Goal: Task Accomplishment & Management: Complete application form

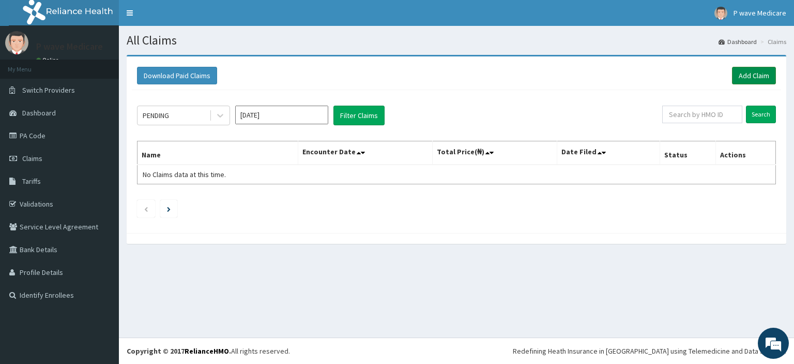
click at [759, 70] on link "Add Claim" at bounding box center [754, 76] width 44 height 18
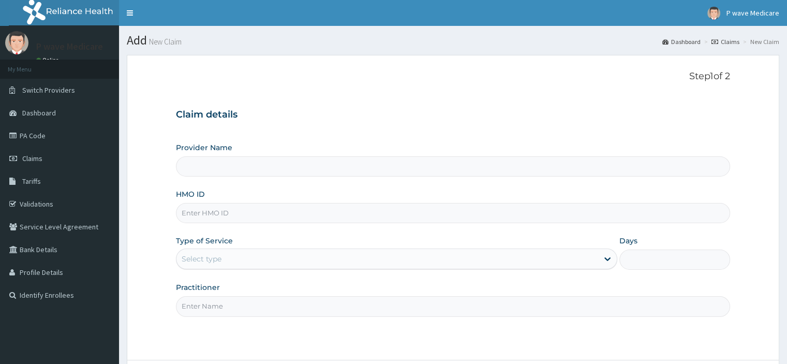
type input "P wave Medicare"
click at [202, 172] on input "P wave Medicare" at bounding box center [452, 166] width 553 height 20
click at [203, 207] on input "HMO ID" at bounding box center [452, 213] width 553 height 20
type input "swf/10311/a"
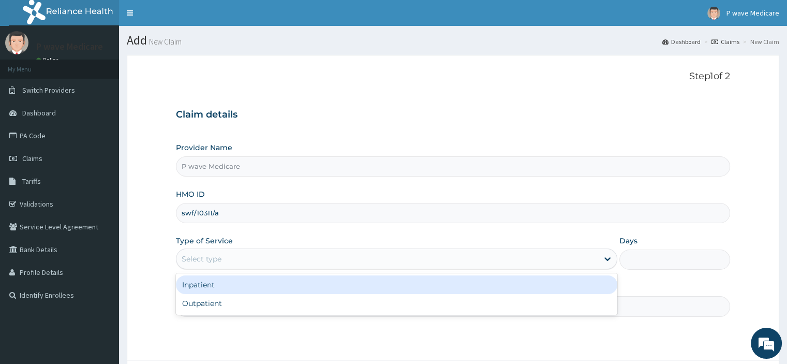
click at [206, 261] on div "Select type" at bounding box center [202, 258] width 40 height 10
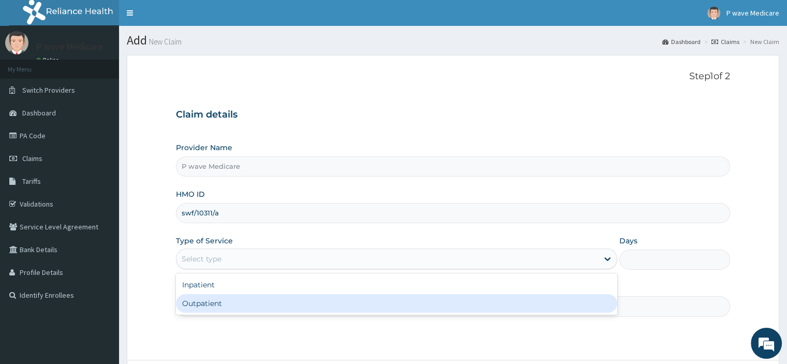
click at [207, 299] on div "Outpatient" at bounding box center [396, 303] width 441 height 19
type input "1"
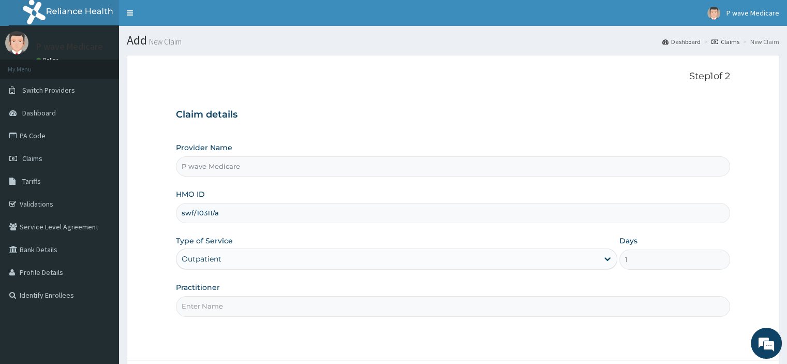
click at [205, 307] on input "Practitioner" at bounding box center [452, 306] width 553 height 20
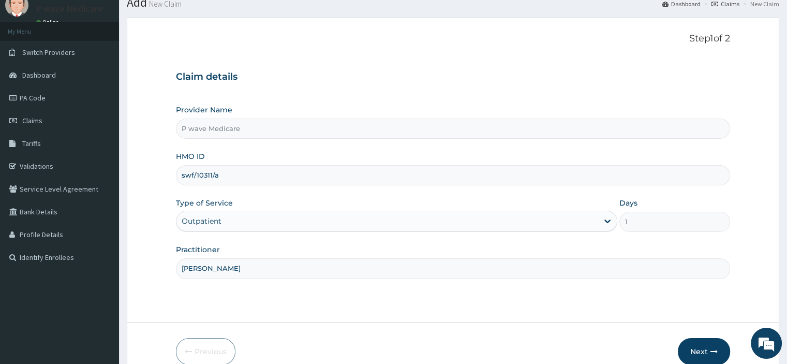
scroll to position [88, 0]
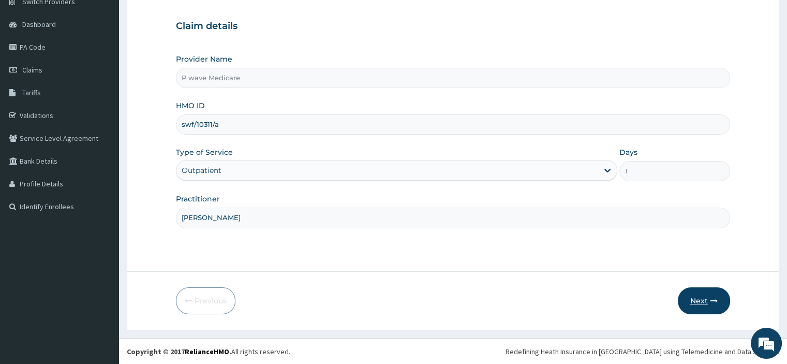
type input "[PERSON_NAME]"
click at [698, 299] on button "Next" at bounding box center [704, 300] width 52 height 27
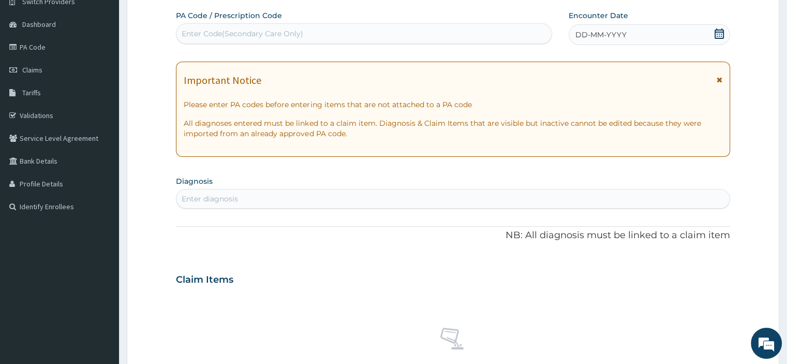
click at [190, 32] on div "Enter Code(Secondary Care Only)" at bounding box center [243, 33] width 122 height 10
paste input "PA/1FDC9D"
type input "PA/1FDC9D"
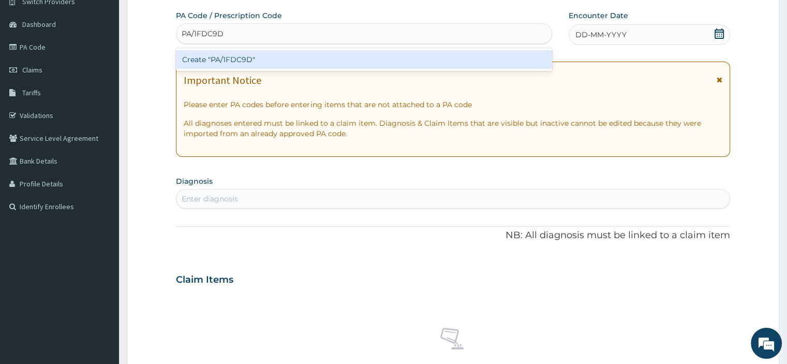
click at [236, 61] on div "Create "PA/1FDC9D"" at bounding box center [364, 59] width 376 height 19
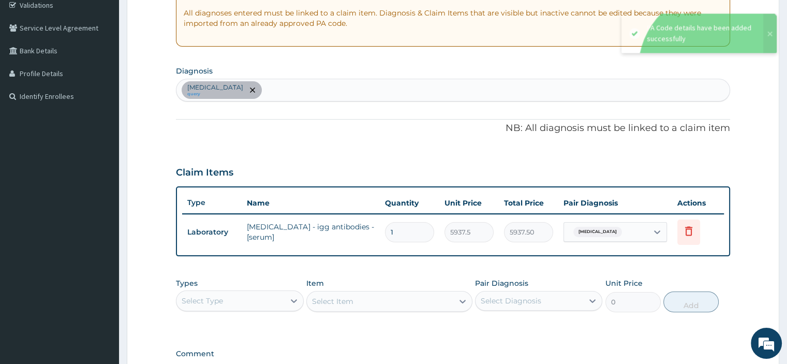
scroll to position [192, 0]
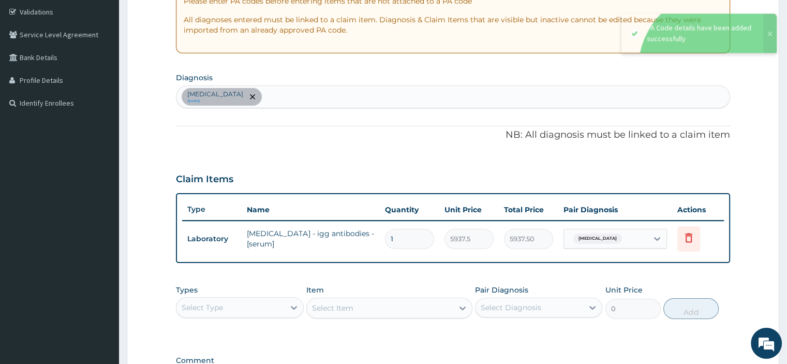
click at [262, 93] on div "[MEDICAL_DATA] query" at bounding box center [452, 97] width 552 height 22
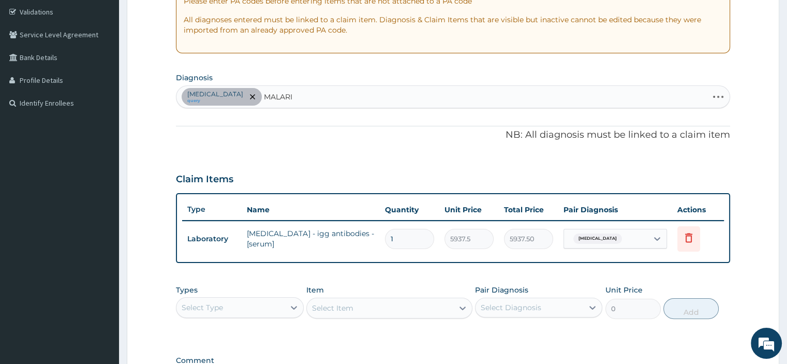
type input "[MEDICAL_DATA]"
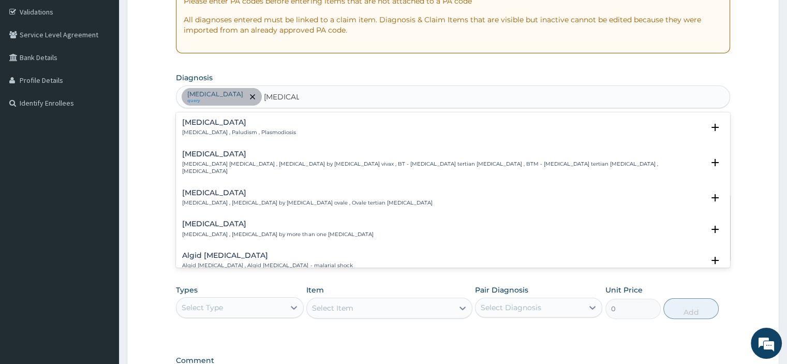
click at [249, 127] on div "[MEDICAL_DATA] [MEDICAL_DATA] , Paludism , Plasmodiosis" at bounding box center [239, 127] width 114 height 18
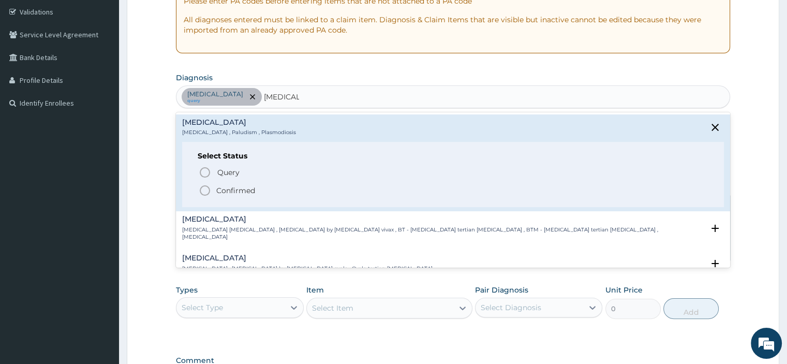
click at [226, 163] on div "Select Status Query Query covers suspected (?), Keep in view (kiv), Ruled out (…" at bounding box center [452, 175] width 541 height 66
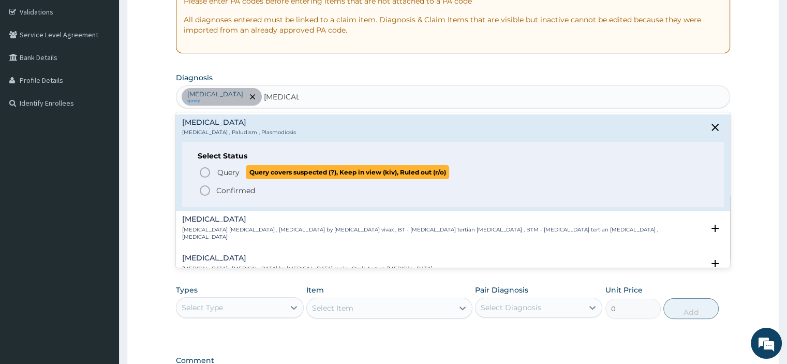
click at [226, 170] on span "Query" at bounding box center [228, 172] width 22 height 10
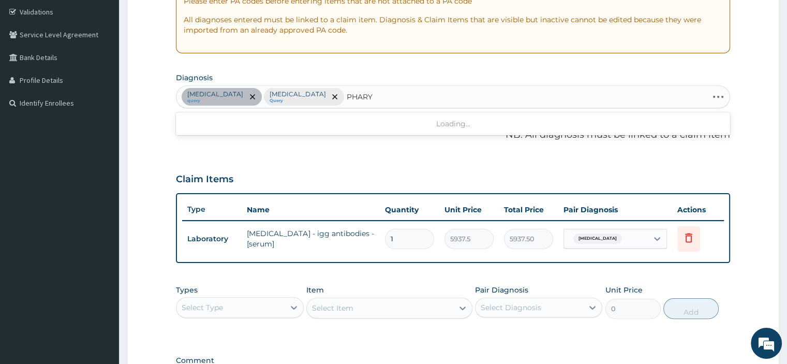
type input "PHARYN"
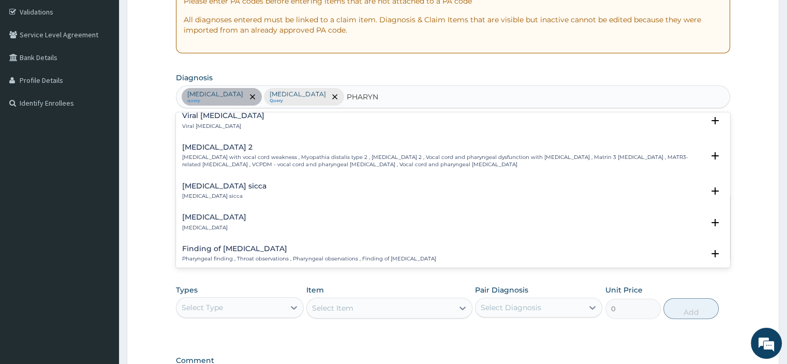
scroll to position [672, 0]
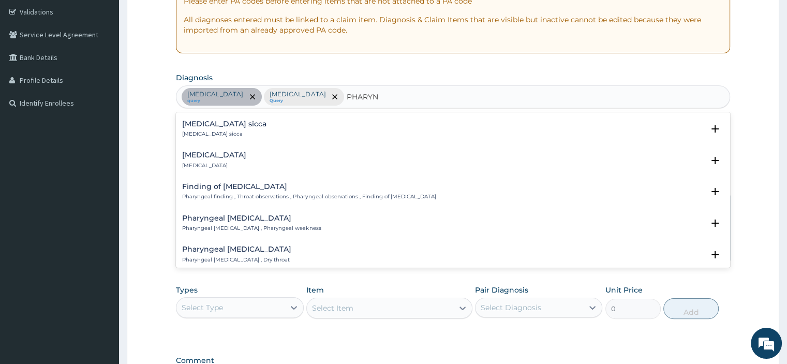
click at [244, 162] on p "[MEDICAL_DATA]" at bounding box center [214, 165] width 64 height 7
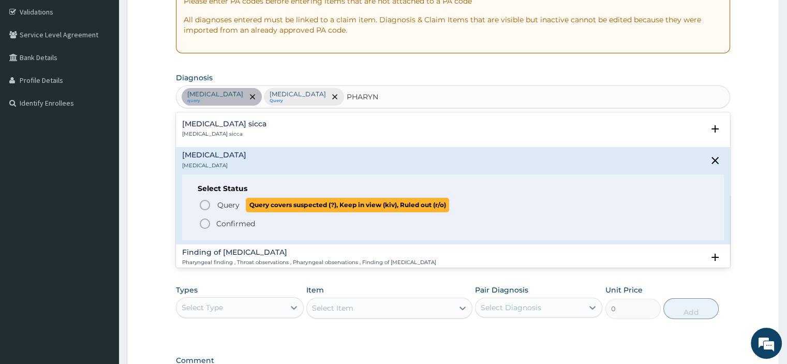
click at [234, 200] on span "Query" at bounding box center [228, 205] width 22 height 10
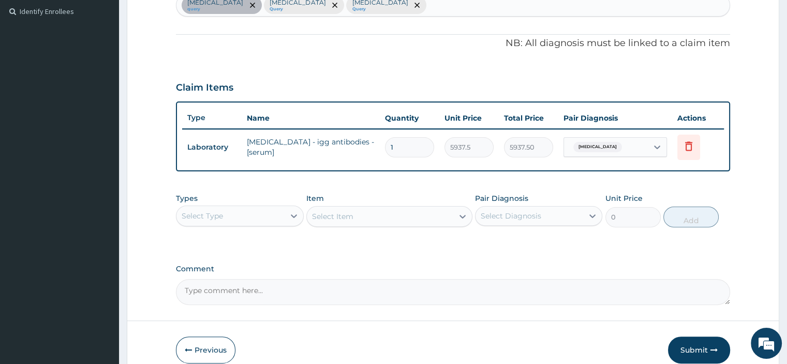
scroll to position [295, 0]
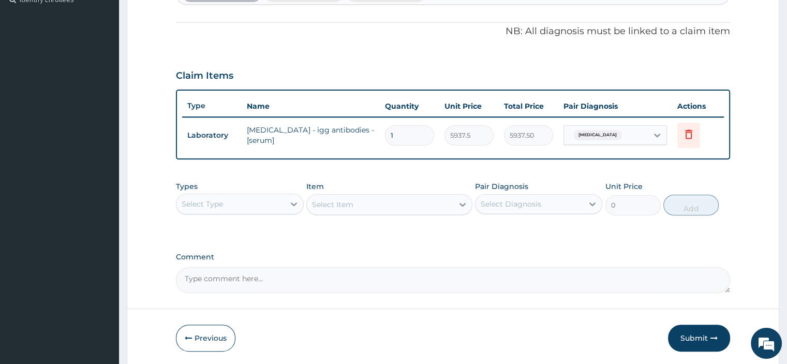
click at [212, 205] on div "Select Type" at bounding box center [202, 204] width 41 height 10
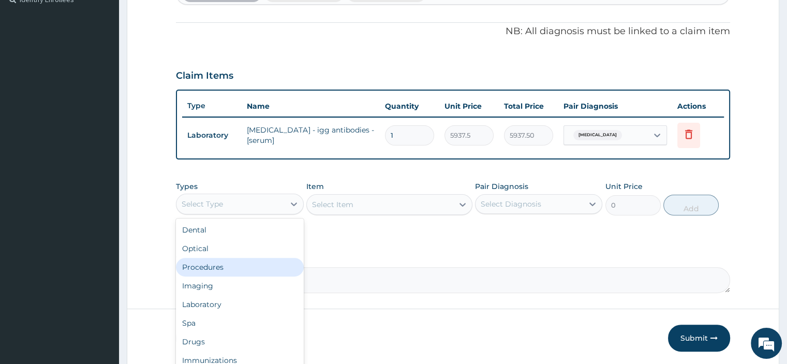
click at [217, 266] on div "Procedures" at bounding box center [239, 267] width 127 height 19
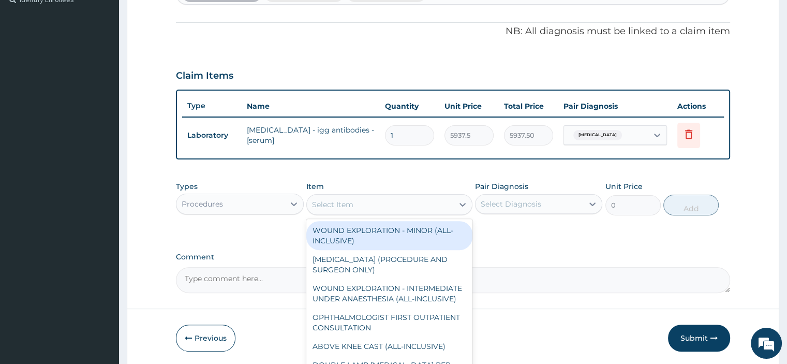
click at [372, 205] on div "Select Item" at bounding box center [380, 204] width 146 height 17
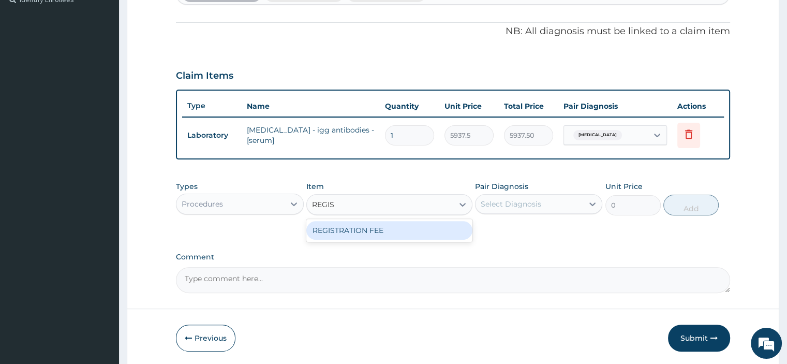
type input "REGIST"
click at [327, 231] on div "REGISTRATION FEE" at bounding box center [389, 230] width 166 height 19
type input "2500"
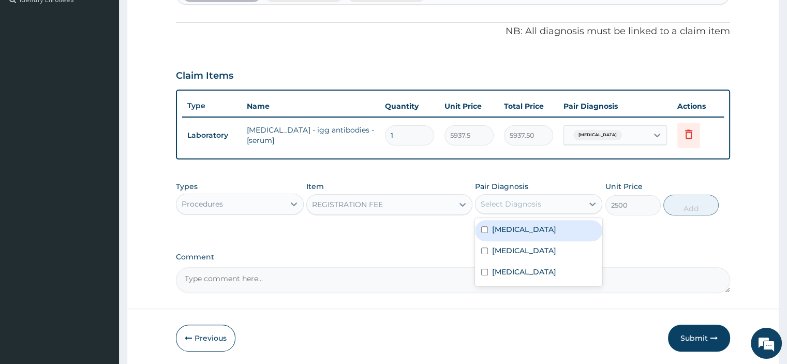
click at [485, 202] on div "Select Diagnosis" at bounding box center [510, 204] width 61 height 10
click at [498, 225] on label "[MEDICAL_DATA]" at bounding box center [524, 229] width 64 height 10
checkbox input "true"
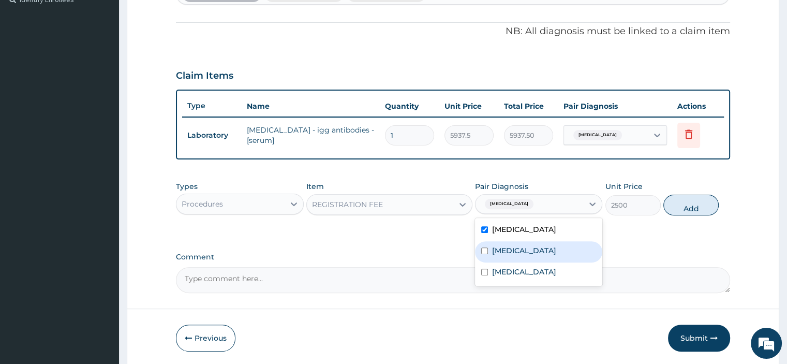
drag, startPoint x: 501, startPoint y: 246, endPoint x: 515, endPoint y: 271, distance: 28.7
click at [501, 247] on label "[MEDICAL_DATA]" at bounding box center [524, 250] width 64 height 10
checkbox input "true"
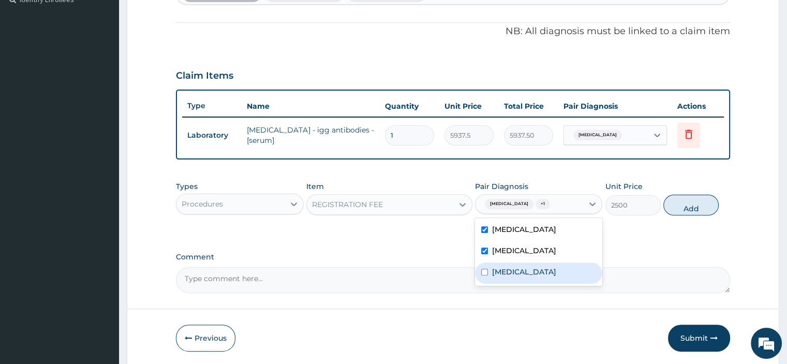
drag, startPoint x: 515, startPoint y: 271, endPoint x: 658, endPoint y: 231, distance: 148.7
click at [518, 271] on label "[MEDICAL_DATA]" at bounding box center [524, 271] width 64 height 10
checkbox input "true"
click at [690, 207] on button "Add" at bounding box center [690, 204] width 55 height 21
type input "0"
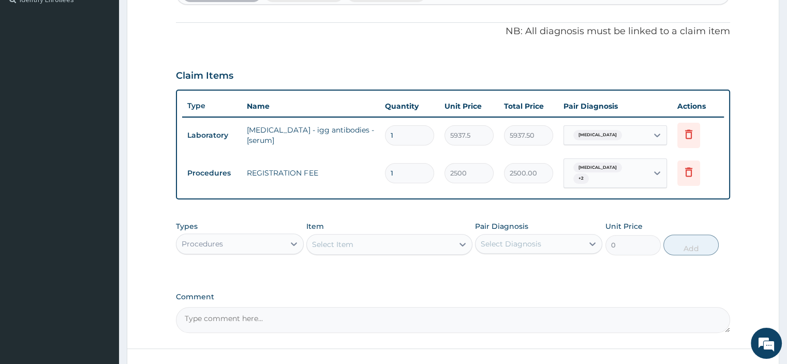
click at [377, 242] on div "Select Item" at bounding box center [380, 244] width 146 height 17
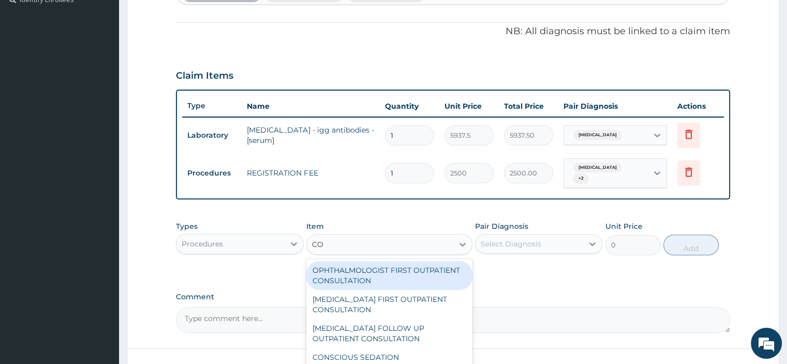
type input "C"
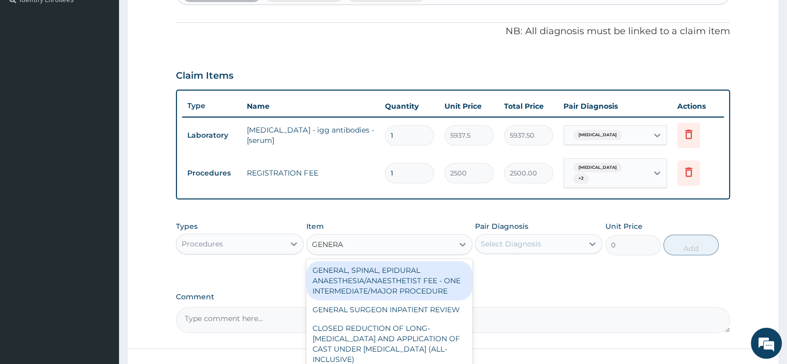
type input "GENERAL"
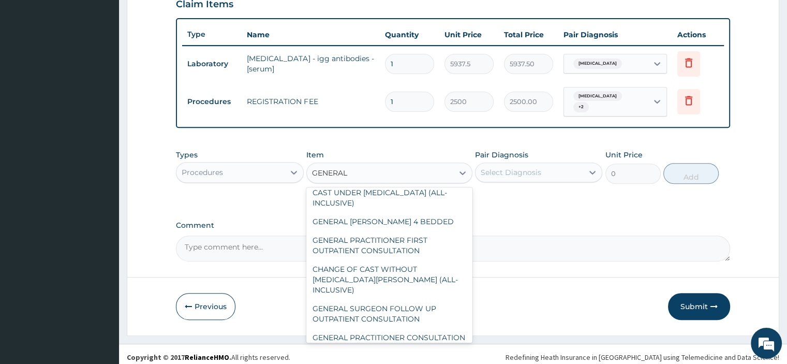
scroll to position [103, 0]
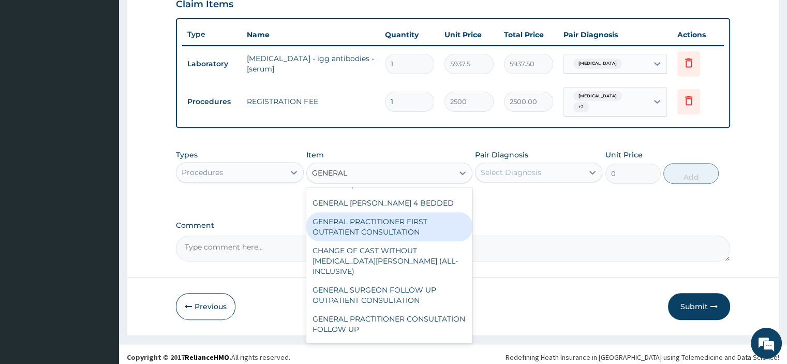
click at [402, 241] on div "GENERAL PRACTITIONER FIRST OUTPATIENT CONSULTATION" at bounding box center [389, 226] width 166 height 29
type input "3750"
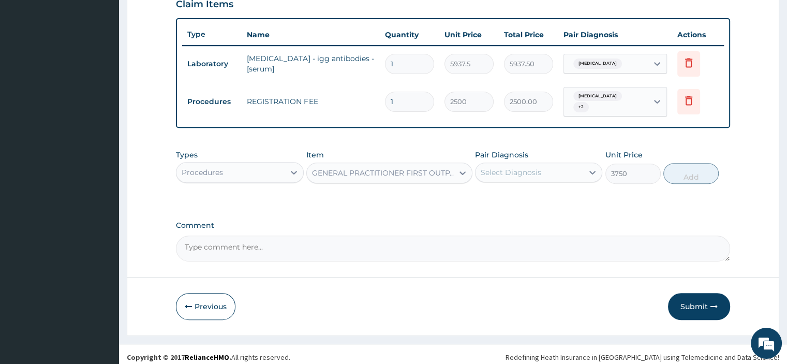
click at [494, 170] on div "Select Diagnosis" at bounding box center [510, 172] width 61 height 10
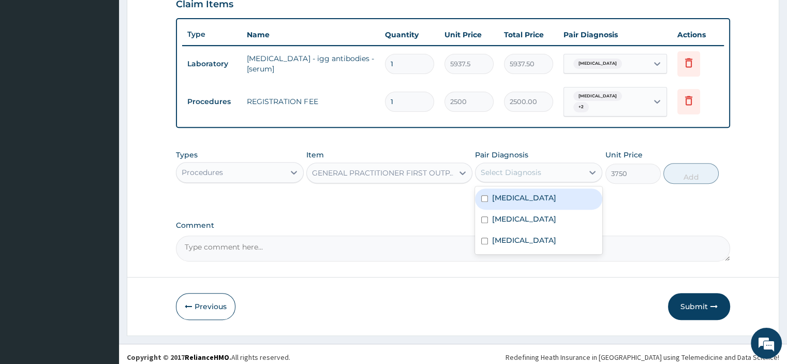
click at [497, 192] on label "[MEDICAL_DATA]" at bounding box center [524, 197] width 64 height 10
checkbox input "true"
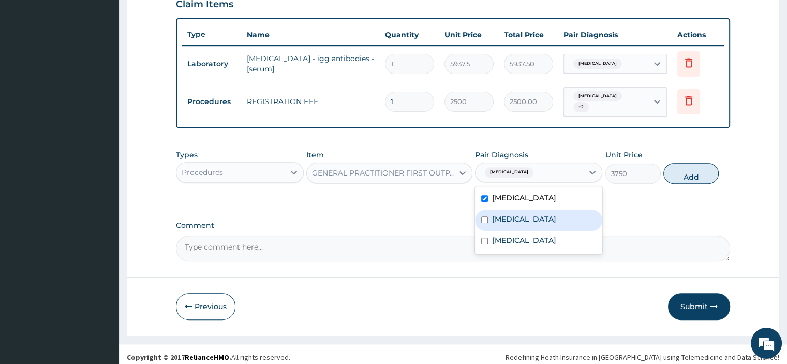
drag, startPoint x: 499, startPoint y: 204, endPoint x: 508, endPoint y: 235, distance: 32.1
click at [499, 209] on div "[MEDICAL_DATA]" at bounding box center [538, 219] width 127 height 21
checkbox input "true"
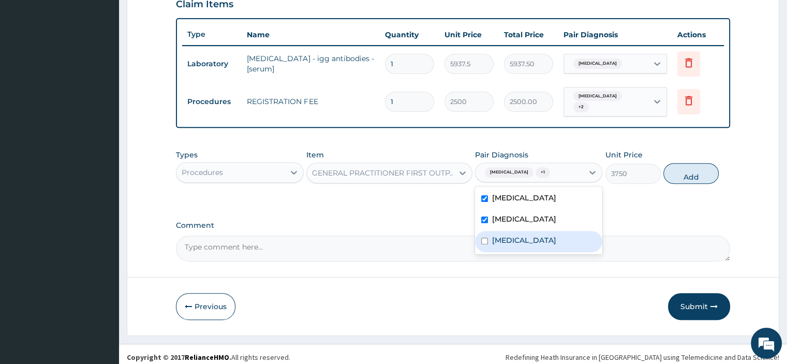
click at [508, 235] on label "[MEDICAL_DATA]" at bounding box center [524, 240] width 64 height 10
checkbox input "true"
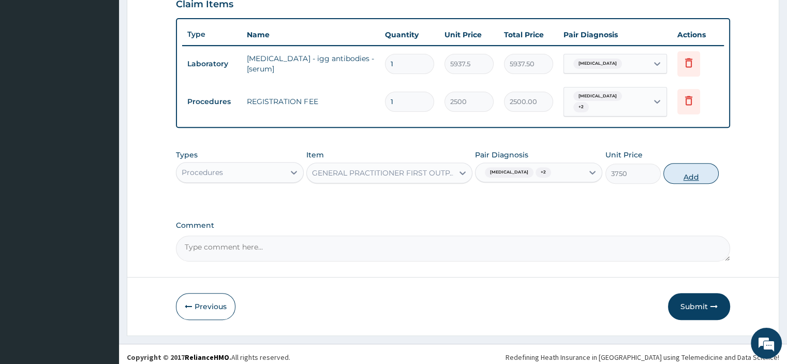
click at [688, 170] on button "Add" at bounding box center [690, 173] width 55 height 21
type input "0"
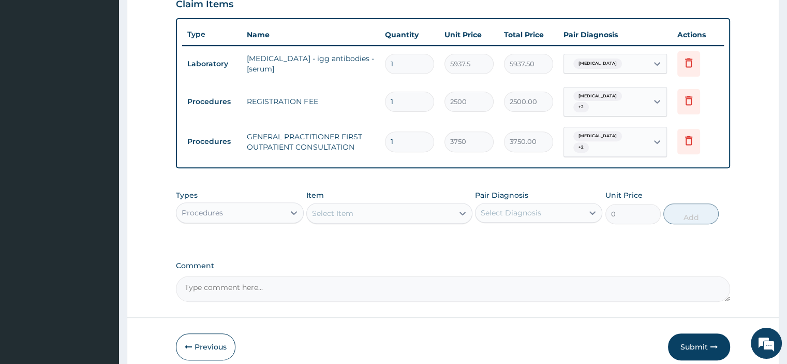
scroll to position [402, 0]
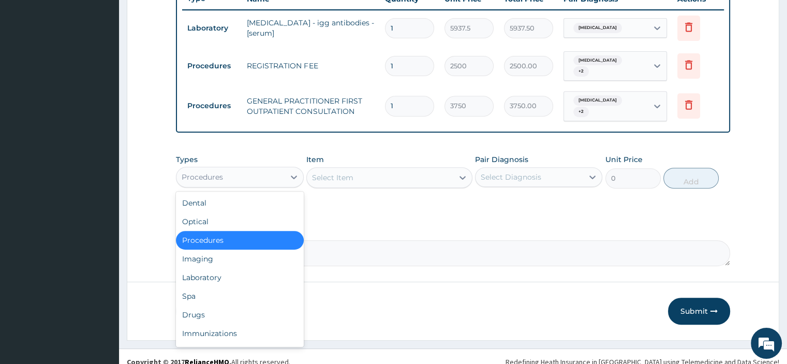
click at [223, 169] on div "Procedures" at bounding box center [230, 177] width 108 height 17
click at [234, 268] on div "Laboratory" at bounding box center [239, 277] width 127 height 19
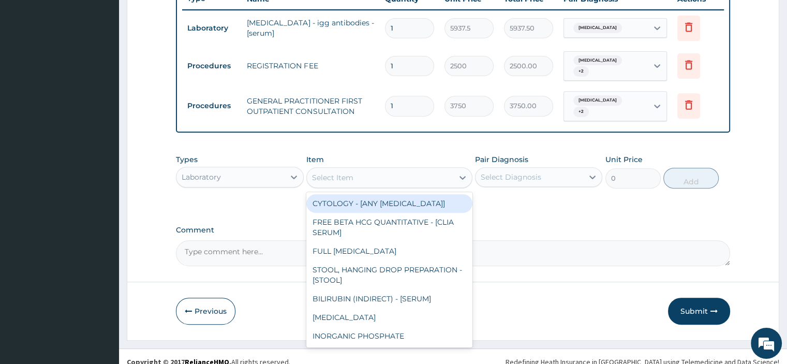
click at [370, 169] on div "Select Item" at bounding box center [380, 177] width 146 height 17
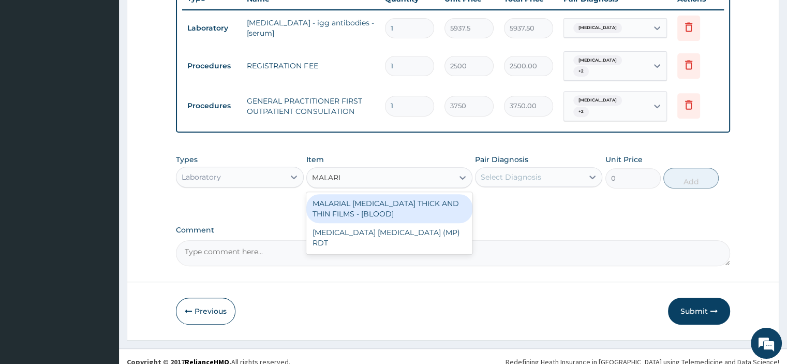
type input "[MEDICAL_DATA]"
click at [337, 194] on div "MALARIAL [MEDICAL_DATA] THICK AND THIN FILMS - [BLOOD]" at bounding box center [389, 208] width 166 height 29
type input "2187.5"
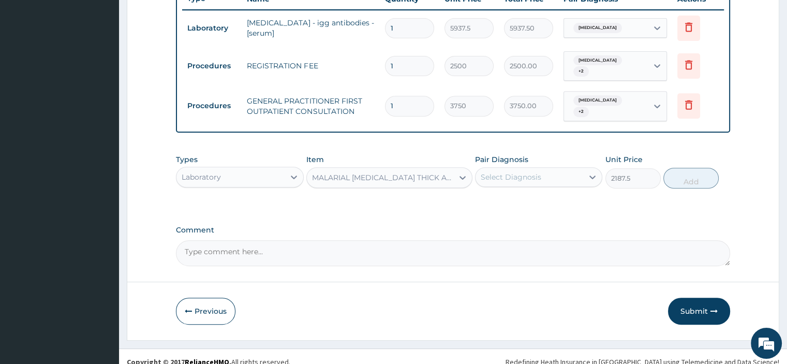
click at [515, 172] on div "Select Diagnosis" at bounding box center [510, 177] width 61 height 10
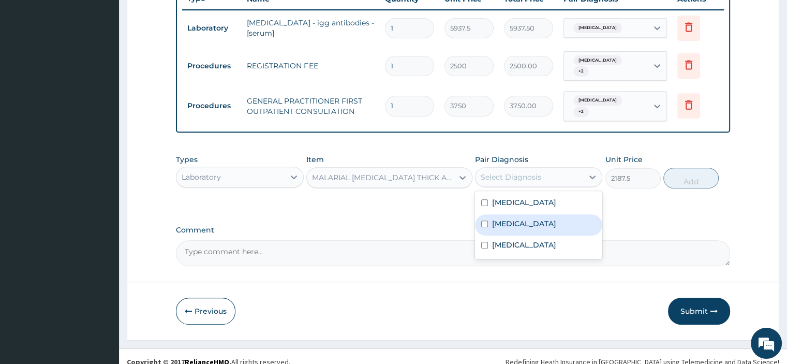
click at [518, 218] on label "[MEDICAL_DATA]" at bounding box center [524, 223] width 64 height 10
checkbox input "true"
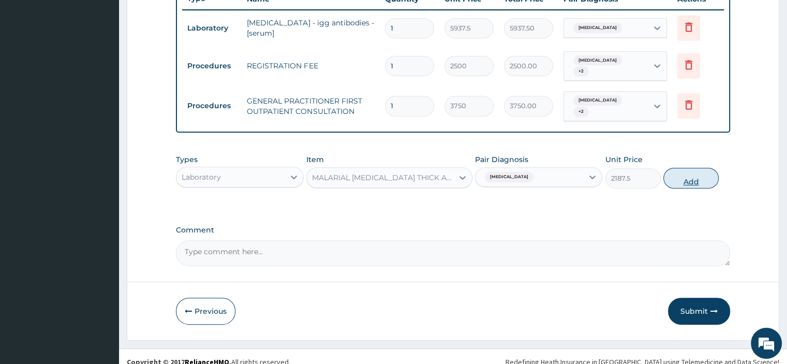
click at [685, 173] on button "Add" at bounding box center [690, 178] width 55 height 21
type input "0"
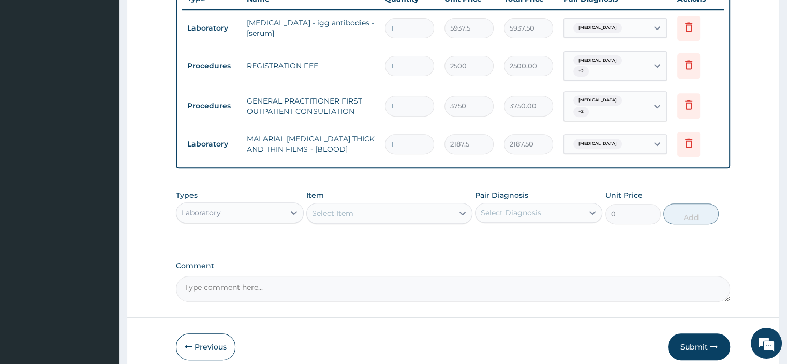
click at [328, 208] on div "Select Item" at bounding box center [332, 213] width 41 height 10
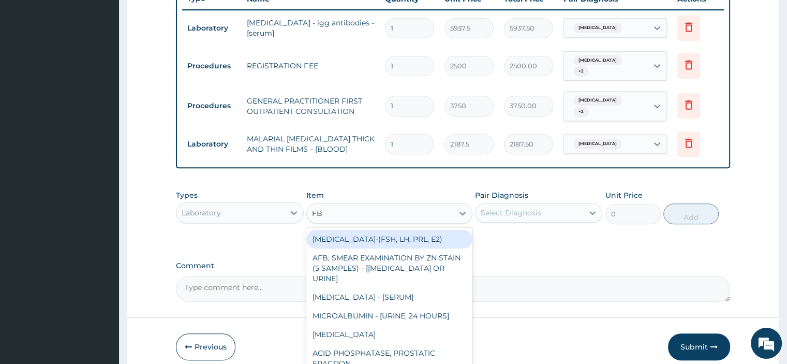
type input "FBC"
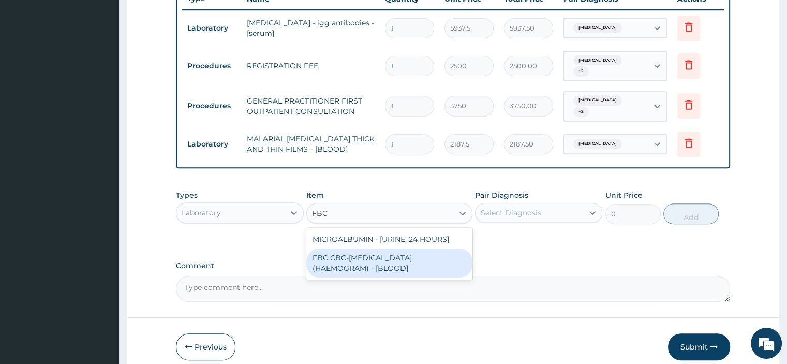
click at [342, 253] on div "FBC CBC-[MEDICAL_DATA] (HAEMOGRAM) - [BLOOD]" at bounding box center [389, 262] width 166 height 29
type input "5000"
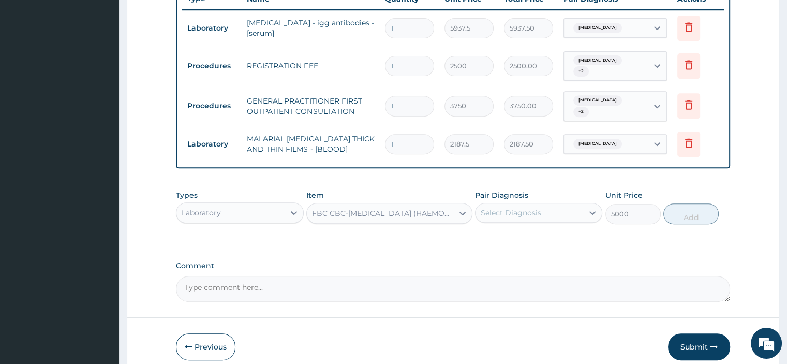
click at [524, 209] on div "Select Diagnosis" at bounding box center [529, 212] width 108 height 17
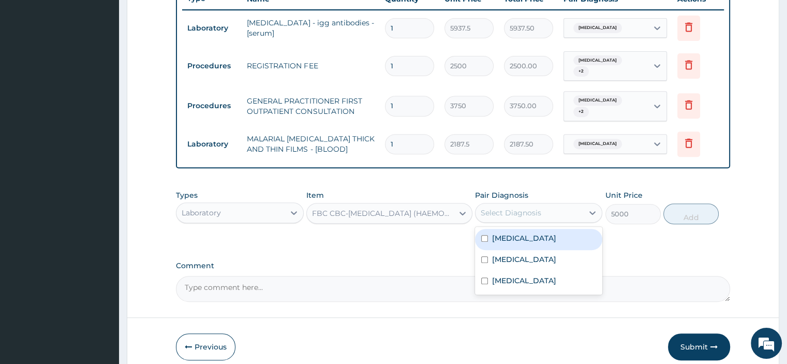
click at [525, 233] on label "[MEDICAL_DATA]" at bounding box center [524, 238] width 64 height 10
checkbox input "true"
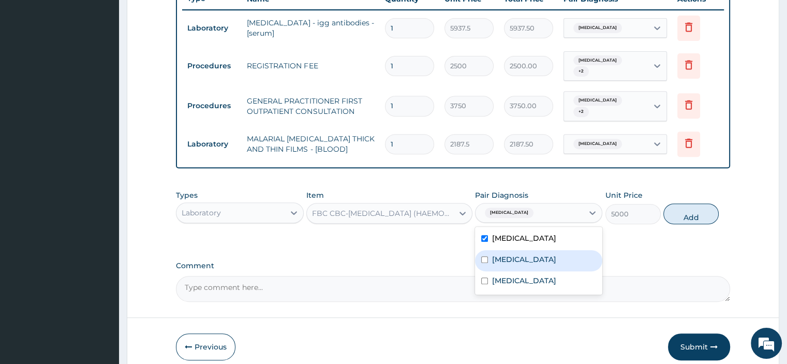
click at [525, 250] on div "[MEDICAL_DATA]" at bounding box center [538, 260] width 127 height 21
checkbox input "true"
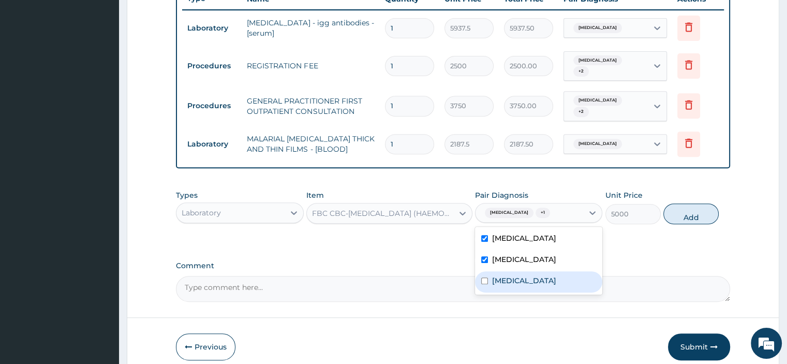
click at [534, 275] on label "[MEDICAL_DATA]" at bounding box center [524, 280] width 64 height 10
checkbox input "true"
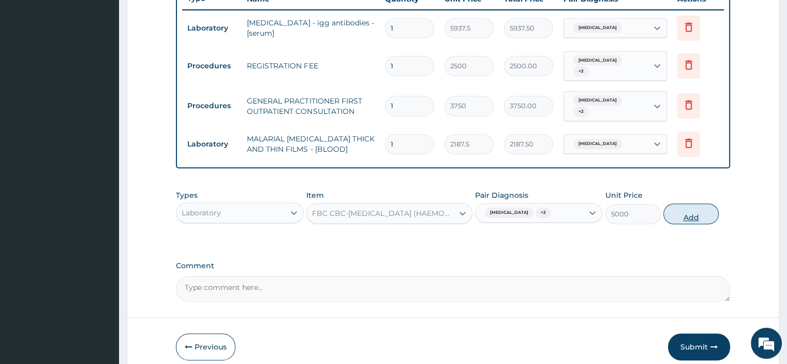
click at [684, 204] on button "Add" at bounding box center [690, 213] width 55 height 21
type input "0"
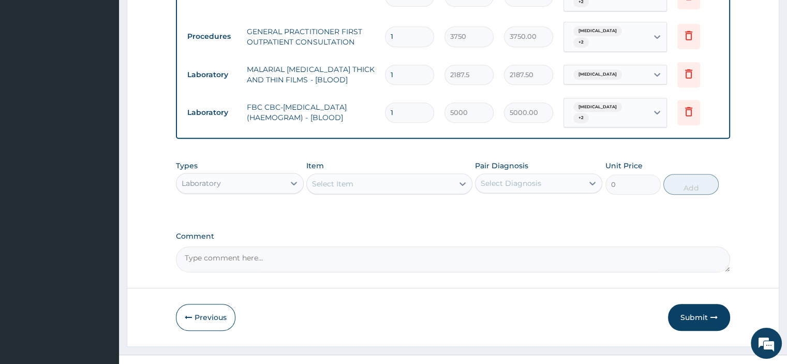
scroll to position [474, 0]
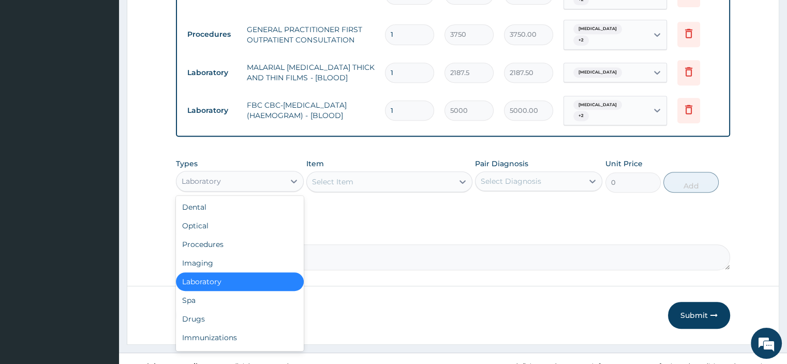
click at [250, 173] on div "Laboratory" at bounding box center [230, 181] width 108 height 17
click at [234, 309] on div "Drugs" at bounding box center [239, 318] width 127 height 19
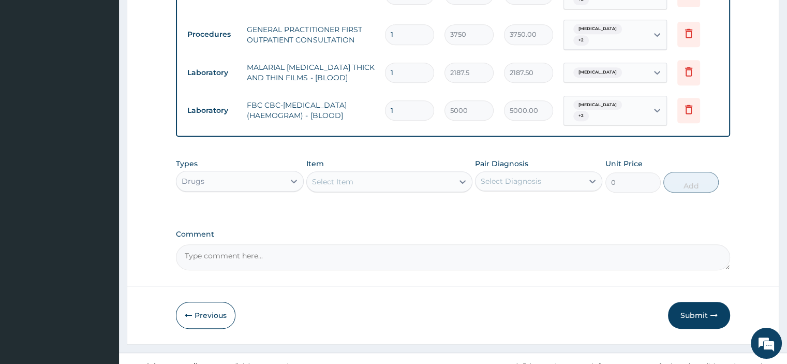
click at [352, 176] on div "Select Item" at bounding box center [332, 181] width 41 height 10
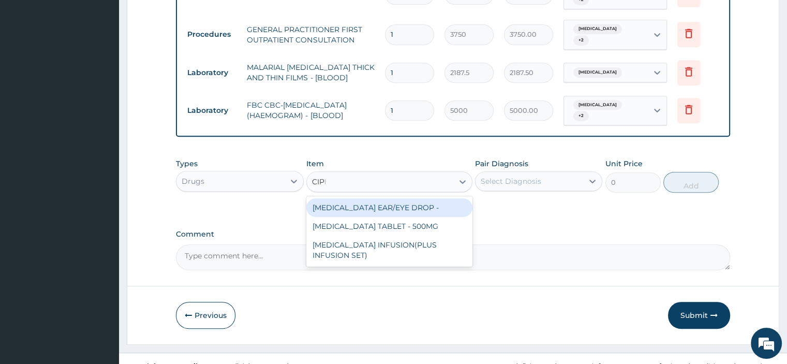
type input "[MEDICAL_DATA]"
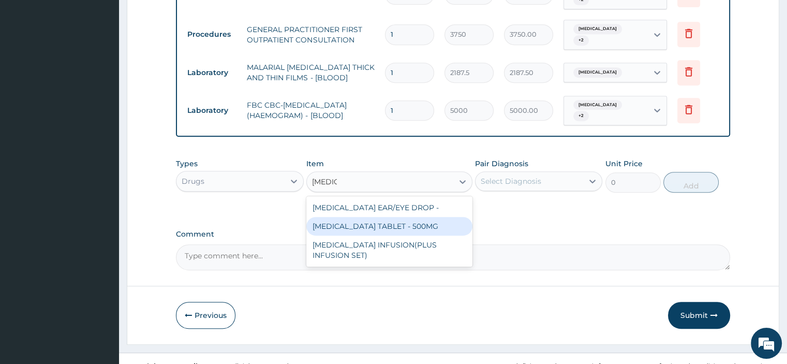
click at [368, 217] on div "[MEDICAL_DATA] TABLET - 500MG" at bounding box center [389, 226] width 166 height 19
type input "196"
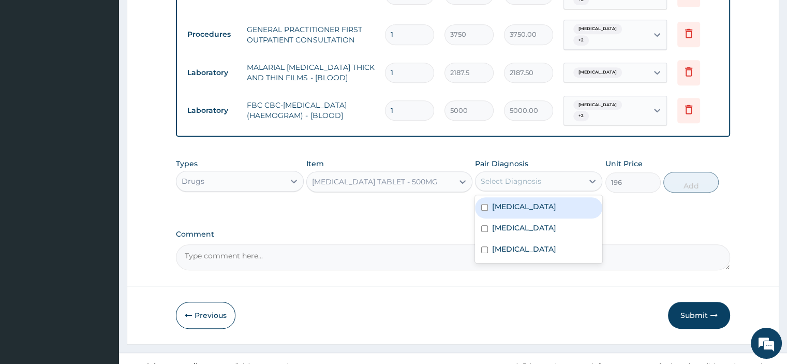
click at [501, 176] on div "Select Diagnosis" at bounding box center [510, 181] width 61 height 10
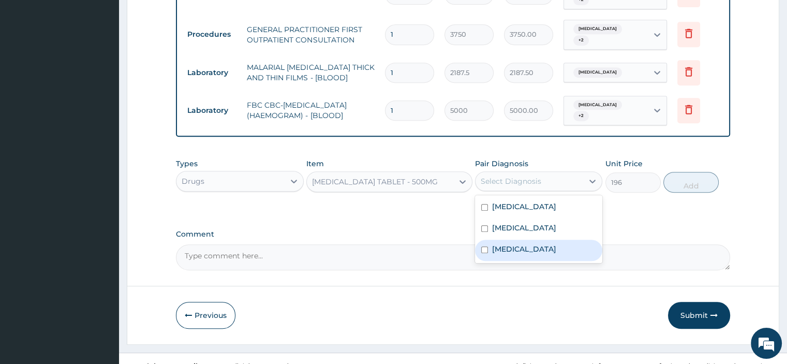
click at [514, 239] on div "[MEDICAL_DATA]" at bounding box center [538, 249] width 127 height 21
checkbox input "true"
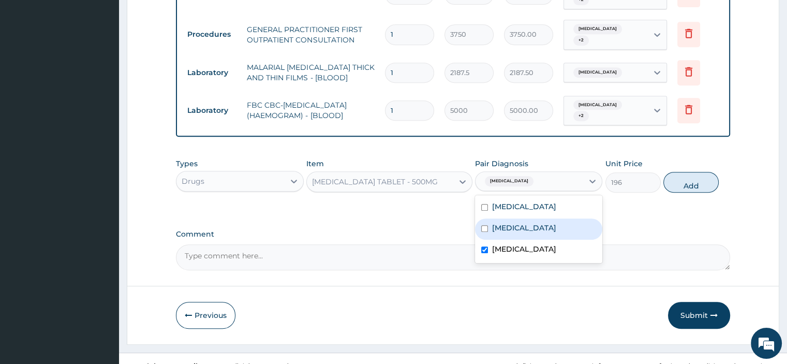
click at [509, 222] on label "[MEDICAL_DATA]" at bounding box center [524, 227] width 64 height 10
checkbox input "true"
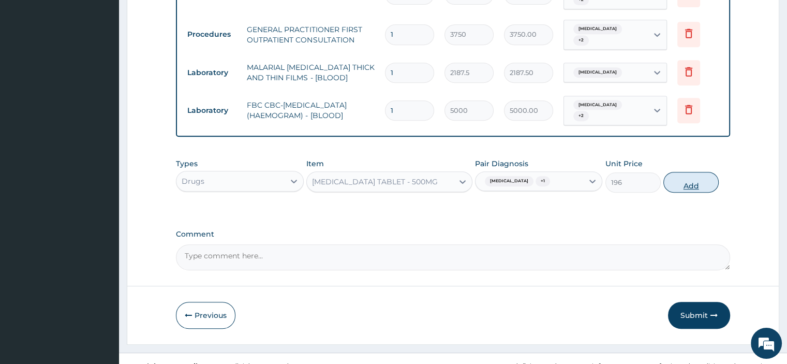
click at [694, 172] on button "Add" at bounding box center [690, 182] width 55 height 21
type input "0"
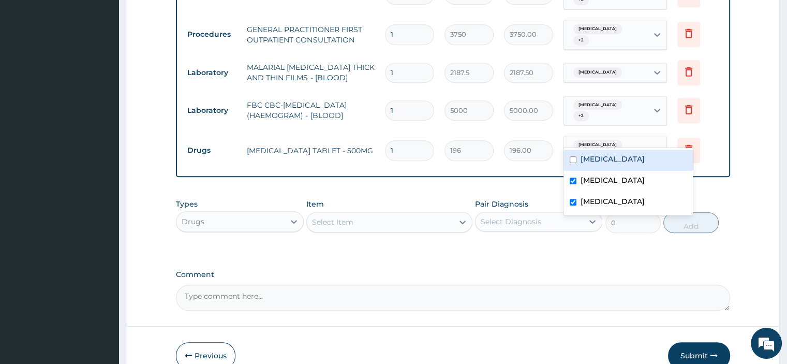
click at [647, 137] on div "[MEDICAL_DATA] + 1" at bounding box center [606, 150] width 84 height 29
click at [633, 159] on div "[MEDICAL_DATA]" at bounding box center [627, 159] width 129 height 21
checkbox input "true"
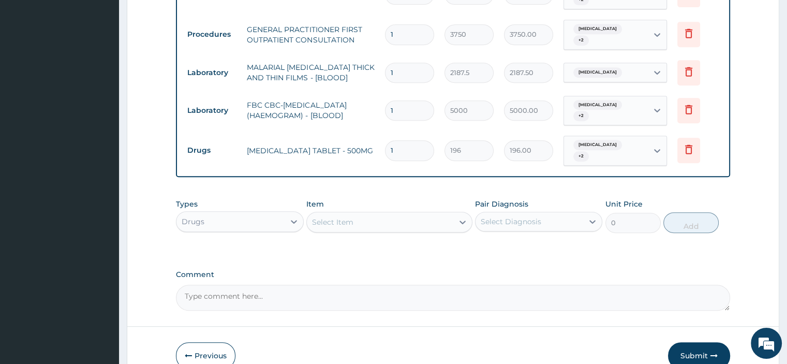
click at [414, 140] on input "1" at bounding box center [409, 150] width 49 height 20
type input "10"
type input "1960.00"
type input "10"
click at [349, 214] on div "Select Item" at bounding box center [380, 222] width 146 height 17
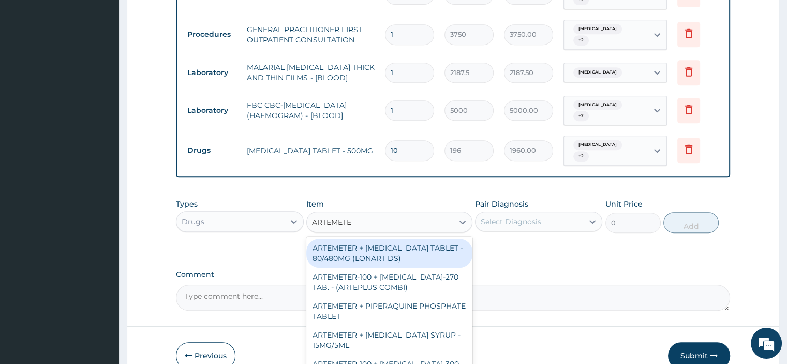
type input "ARTEMETER"
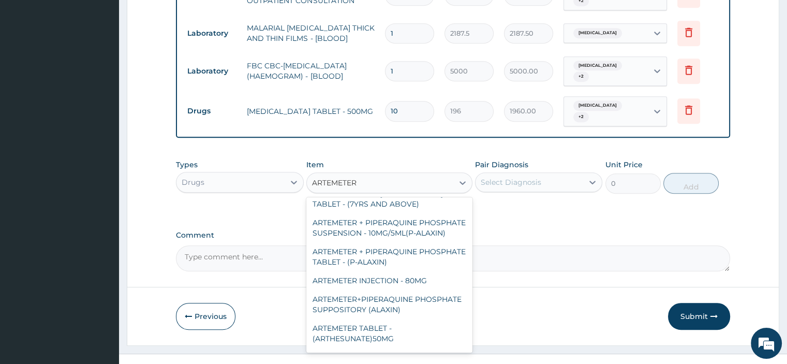
scroll to position [155, 0]
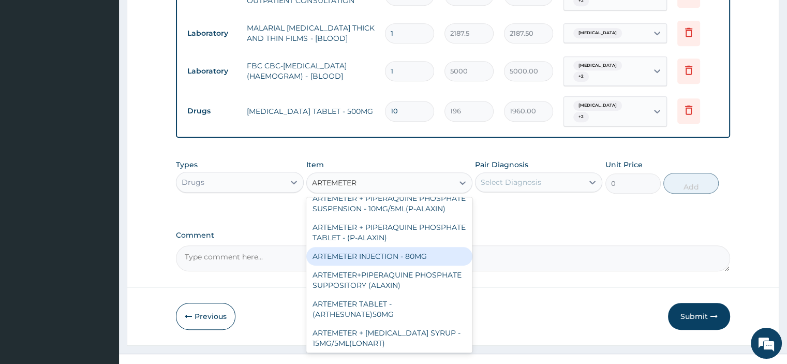
click at [397, 256] on div "ARTEMETER INJECTION - 80MG" at bounding box center [389, 256] width 166 height 19
type input "475.99999999999994"
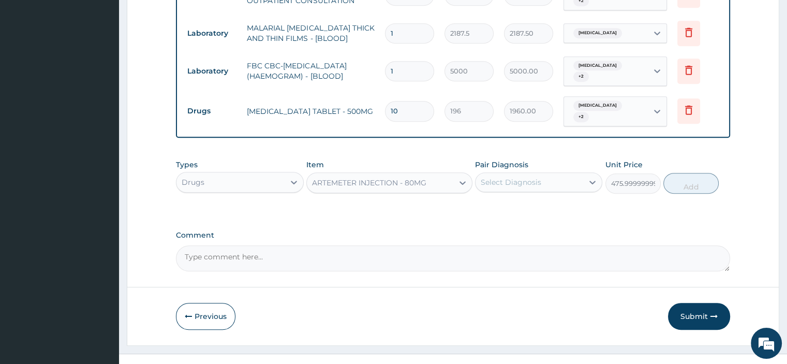
click at [510, 177] on div "Select Diagnosis" at bounding box center [510, 182] width 61 height 10
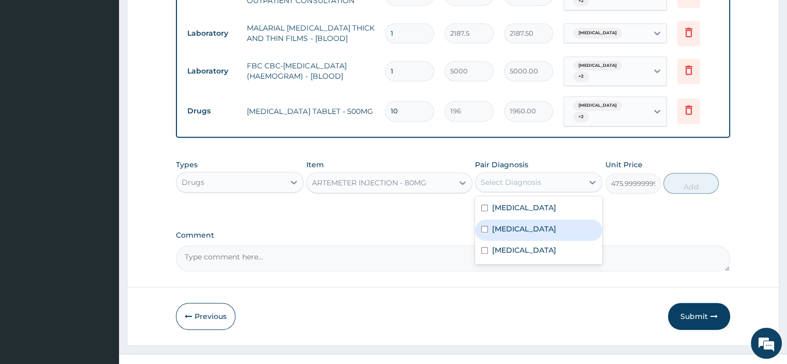
click at [511, 219] on div "[MEDICAL_DATA]" at bounding box center [538, 229] width 127 height 21
checkbox input "true"
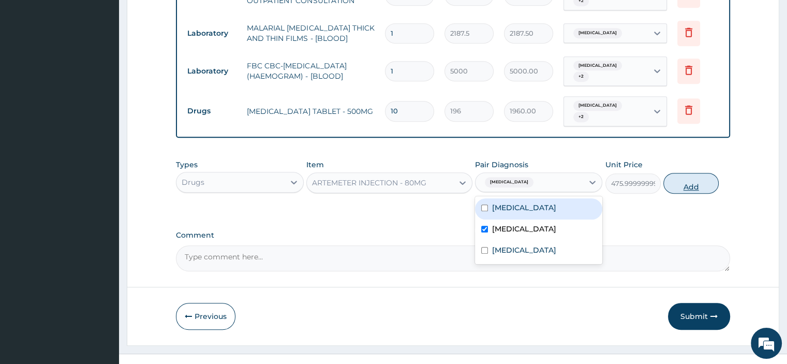
click at [683, 173] on button "Add" at bounding box center [690, 183] width 55 height 21
type input "0"
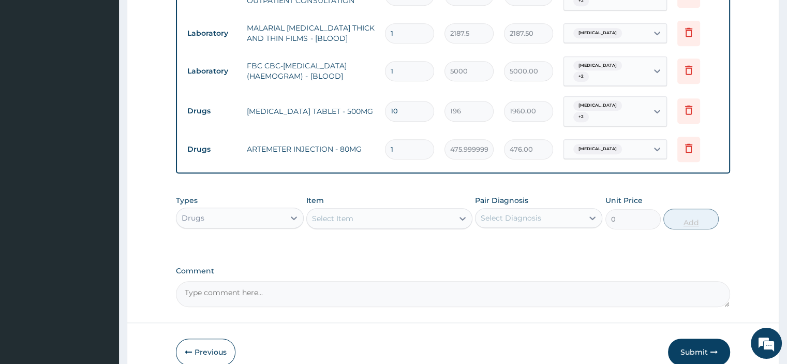
type input "0.00"
type input "6"
type input "2856.00"
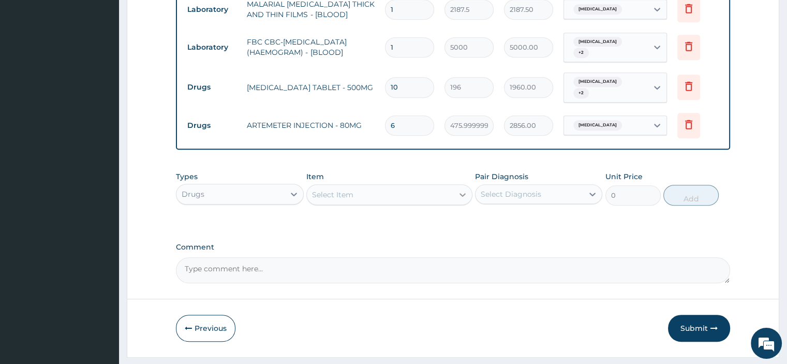
scroll to position [549, 0]
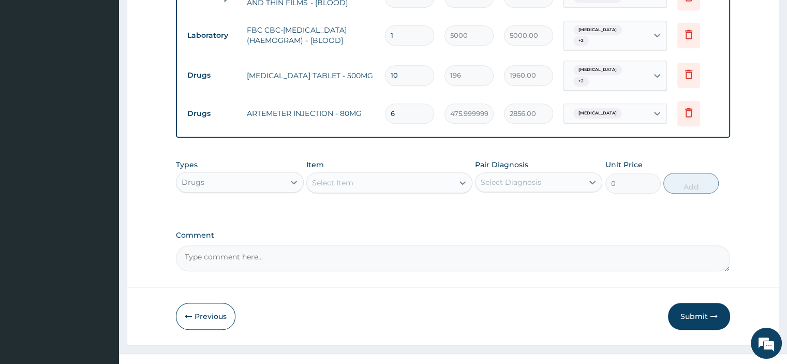
type input "6"
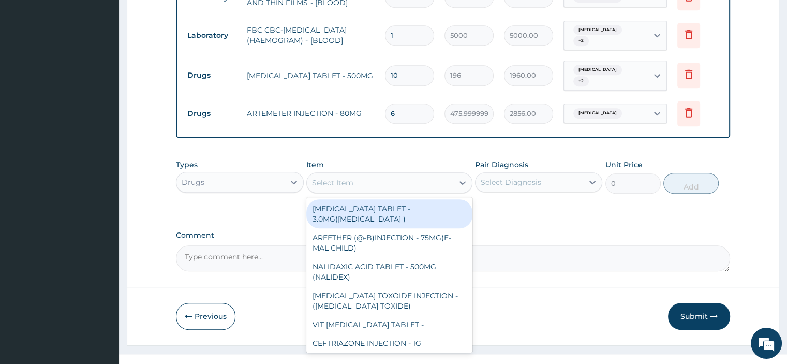
click at [343, 177] on div "Select Item" at bounding box center [332, 182] width 41 height 10
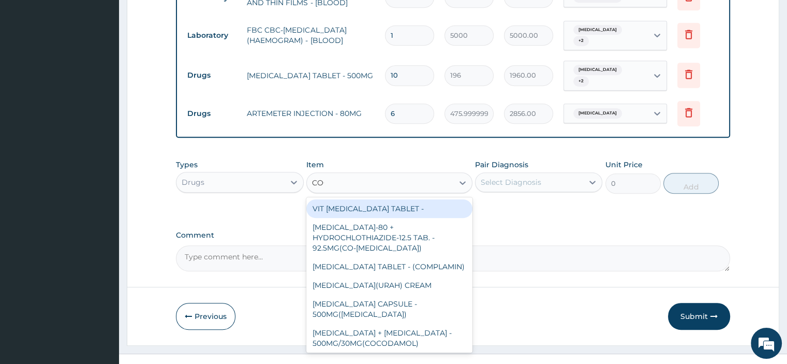
type input "COCO"
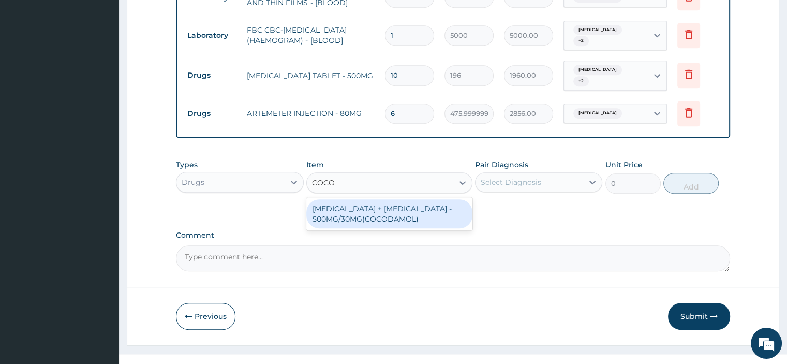
click at [353, 199] on div "[MEDICAL_DATA] + [MEDICAL_DATA] - 500MG/30MG(COCODAMOL)" at bounding box center [389, 213] width 166 height 29
type input "224"
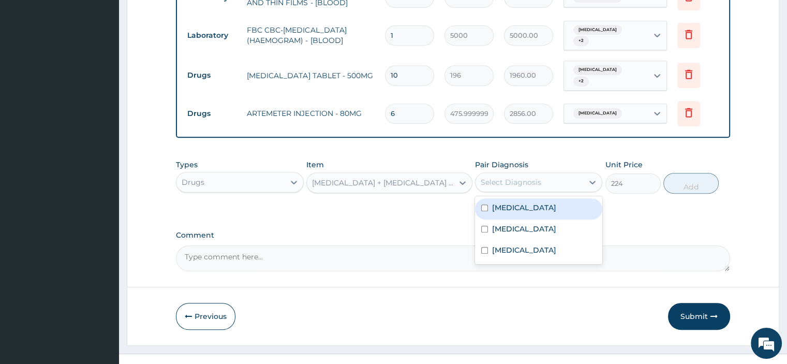
click at [534, 177] on div "Select Diagnosis" at bounding box center [510, 182] width 61 height 10
click at [534, 202] on label "[MEDICAL_DATA]" at bounding box center [524, 207] width 64 height 10
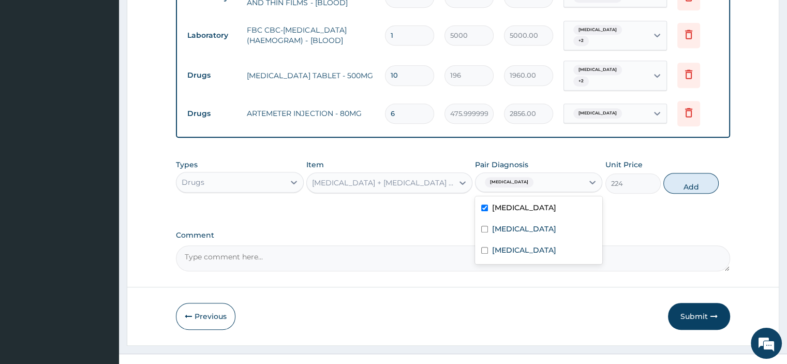
checkbox input "true"
drag, startPoint x: 535, startPoint y: 210, endPoint x: 538, endPoint y: 217, distance: 7.9
click at [535, 219] on div "[MEDICAL_DATA]" at bounding box center [538, 229] width 127 height 21
checkbox input "true"
click at [542, 241] on div "[MEDICAL_DATA]" at bounding box center [538, 251] width 127 height 21
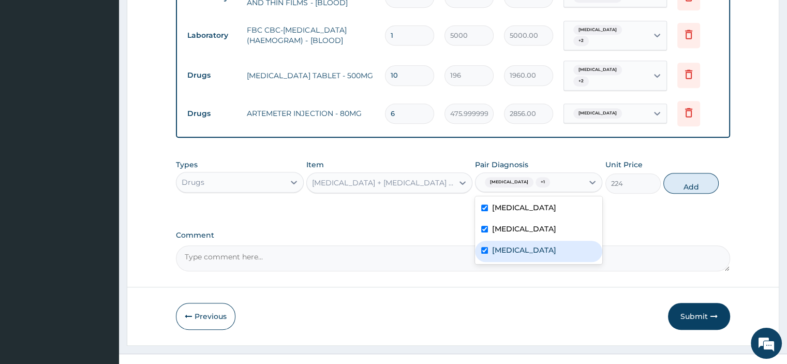
checkbox input "true"
click at [687, 173] on button "Add" at bounding box center [690, 183] width 55 height 21
type input "0"
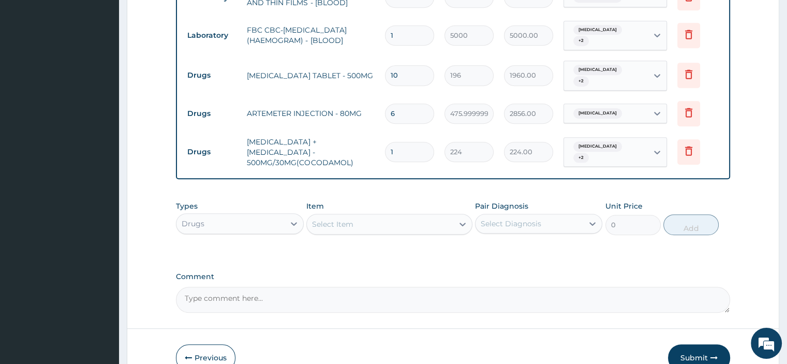
type input "10"
type input "2240.00"
type input "10"
click at [341, 219] on div "Select Item" at bounding box center [332, 224] width 41 height 10
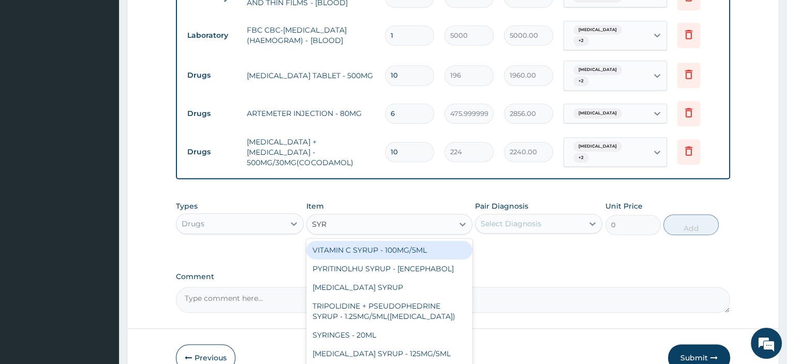
type input "SYRI"
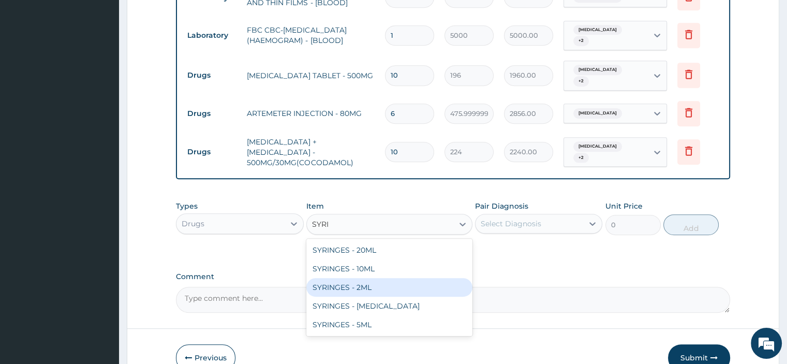
click at [344, 278] on div "SYRINGES - 2ML" at bounding box center [389, 287] width 166 height 19
type input "42"
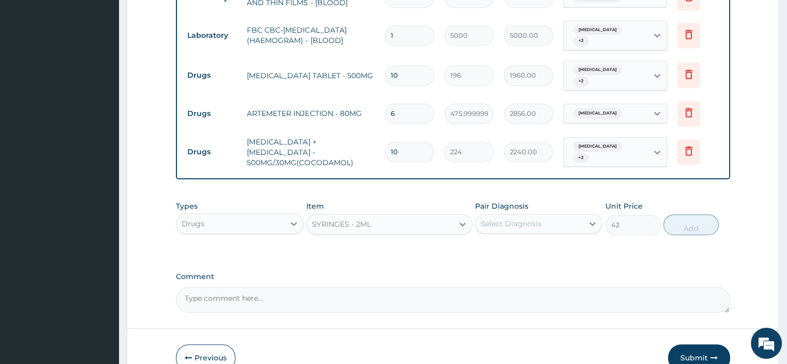
click at [521, 218] on div "Select Diagnosis" at bounding box center [510, 223] width 61 height 10
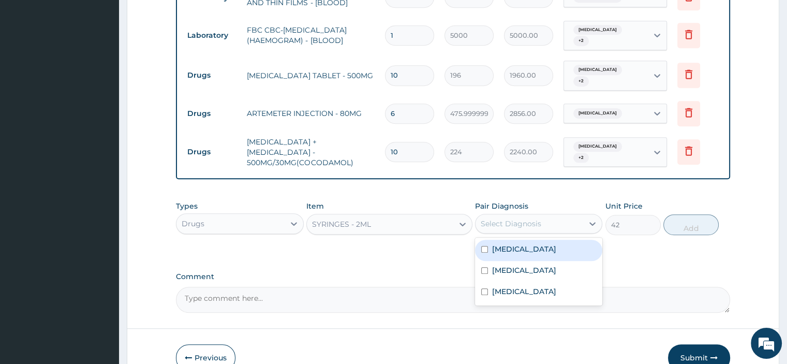
drag, startPoint x: 521, startPoint y: 232, endPoint x: 521, endPoint y: 248, distance: 15.5
click at [521, 239] on div "[MEDICAL_DATA]" at bounding box center [538, 249] width 127 height 21
checkbox input "true"
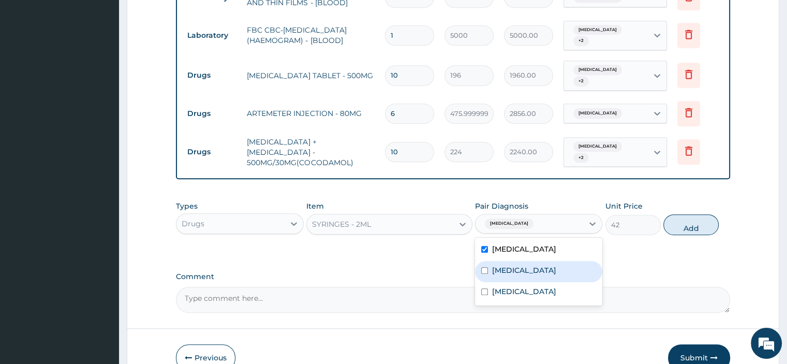
drag, startPoint x: 521, startPoint y: 248, endPoint x: 525, endPoint y: 256, distance: 8.3
click at [521, 261] on div "[MEDICAL_DATA]" at bounding box center [538, 271] width 127 height 21
checkbox input "true"
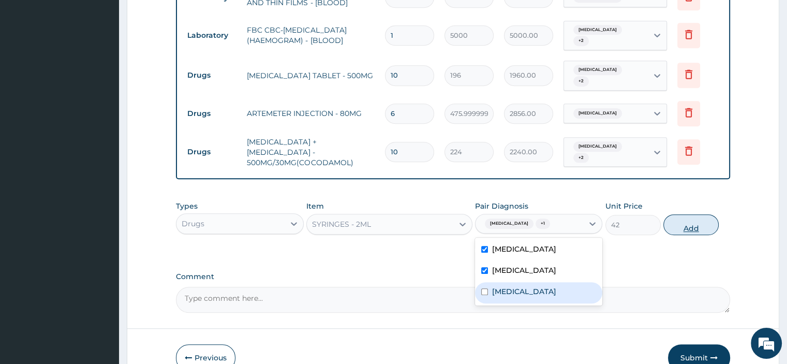
drag, startPoint x: 534, startPoint y: 274, endPoint x: 679, endPoint y: 196, distance: 164.1
click at [536, 286] on label "[MEDICAL_DATA]" at bounding box center [524, 291] width 64 height 10
checkbox input "true"
click at [687, 214] on button "Add" at bounding box center [690, 224] width 55 height 21
type input "0"
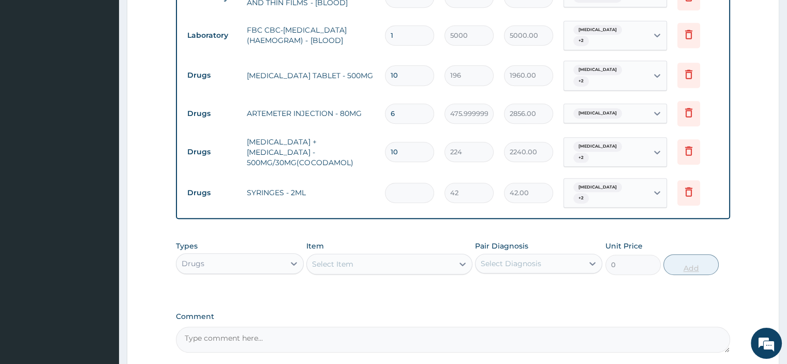
type input "0.00"
type input "3"
type input "126.00"
type input "3"
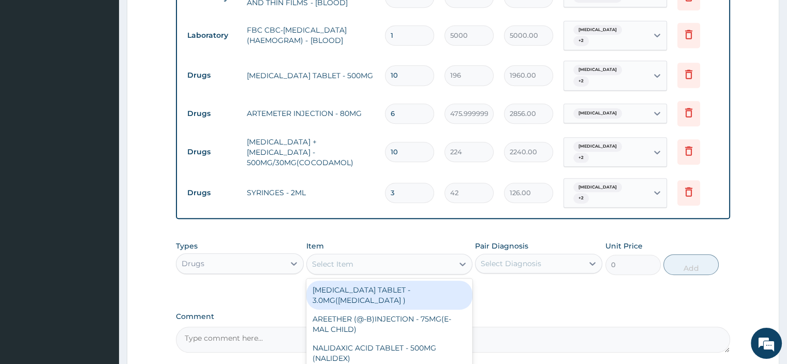
click at [321, 259] on div "Select Item" at bounding box center [332, 264] width 41 height 10
type input "OMEPR"
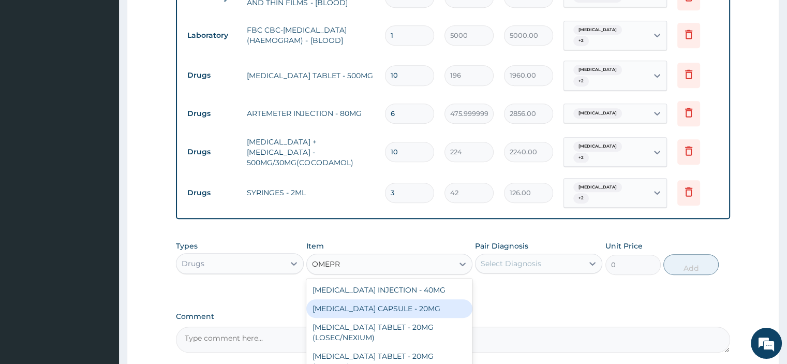
click at [359, 299] on div "[MEDICAL_DATA] CAPSULE - 20MG" at bounding box center [389, 308] width 166 height 19
type input "140"
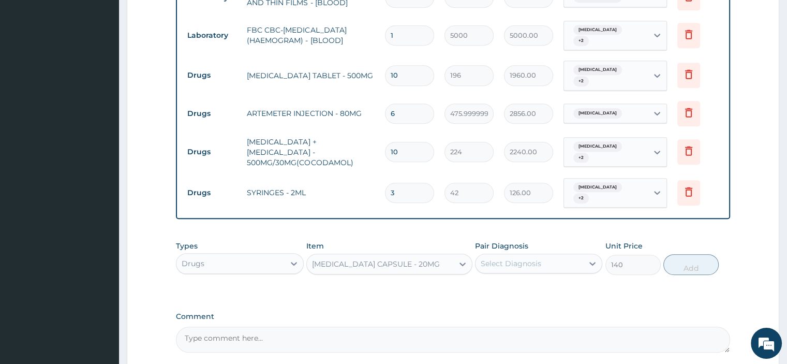
click at [516, 258] on div "Select Diagnosis" at bounding box center [510, 263] width 61 height 10
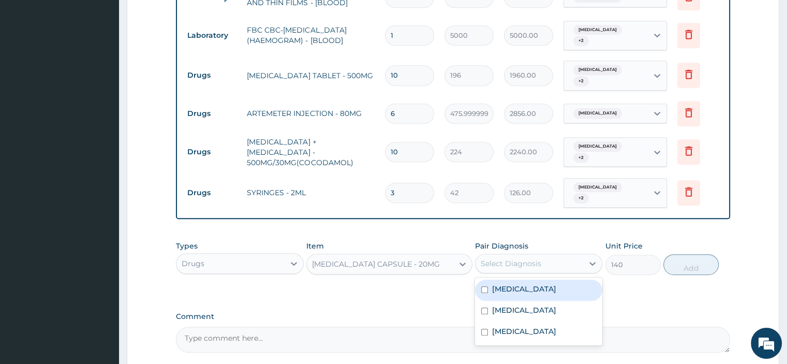
click at [516, 283] on label "[MEDICAL_DATA]" at bounding box center [524, 288] width 64 height 10
checkbox input "true"
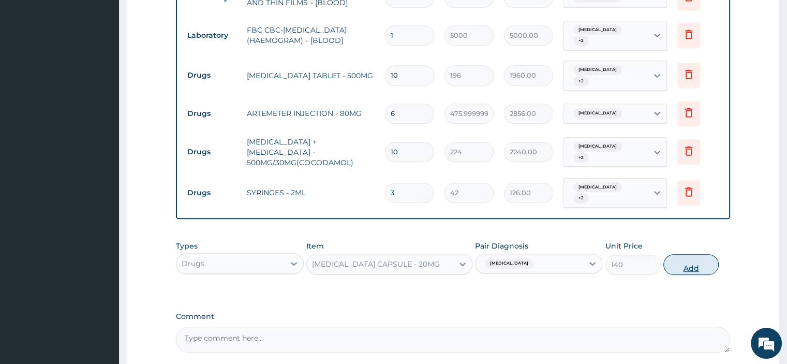
click at [687, 254] on button "Add" at bounding box center [690, 264] width 55 height 21
type input "0"
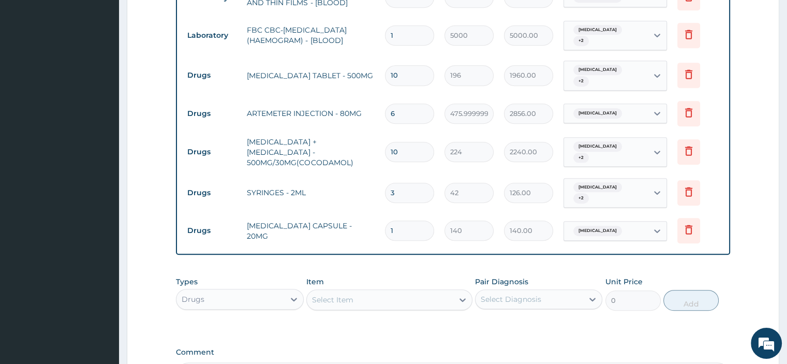
type input "10"
type input "1400.00"
type input "10"
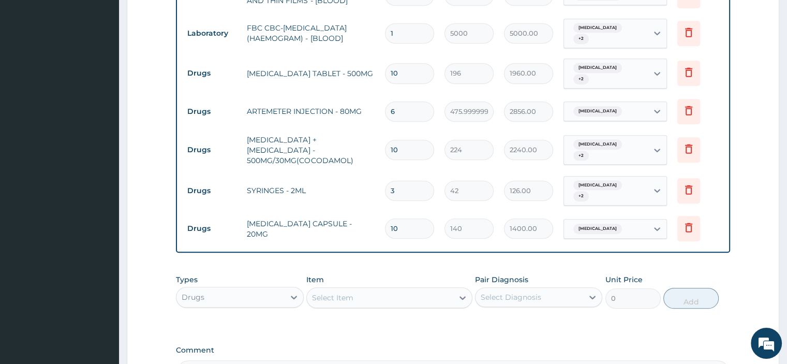
scroll to position [569, 0]
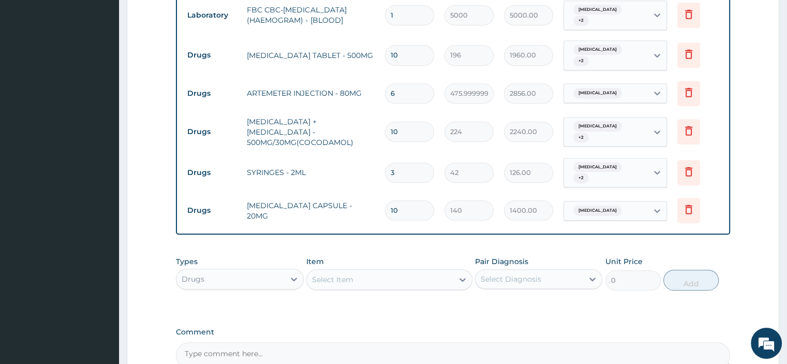
click at [294, 111] on td "[MEDICAL_DATA] + [MEDICAL_DATA] - 500MG/30MG(COCODAMOL)" at bounding box center [311, 131] width 138 height 41
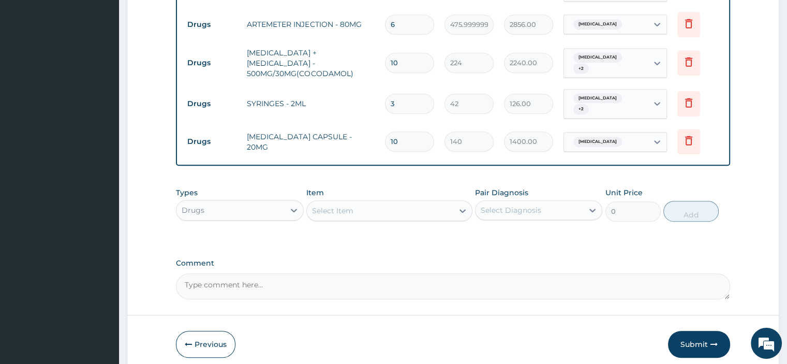
scroll to position [656, 0]
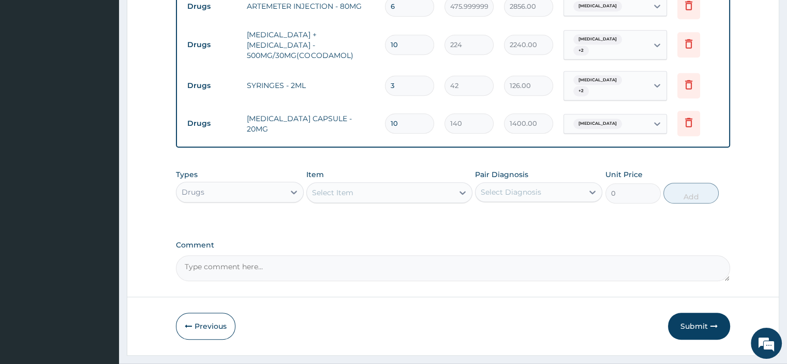
click at [351, 184] on div "Select Item" at bounding box center [380, 192] width 146 height 17
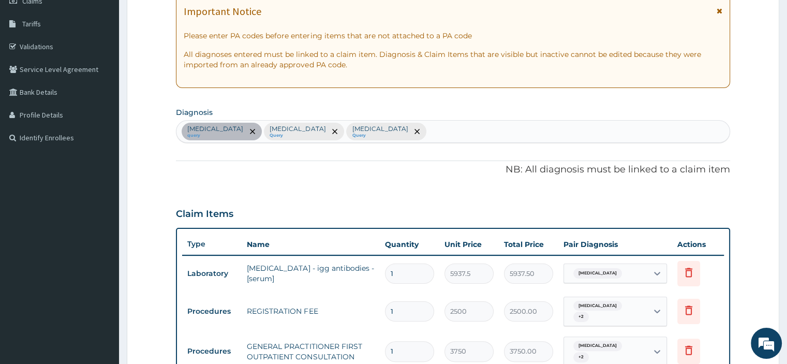
scroll to position [139, 0]
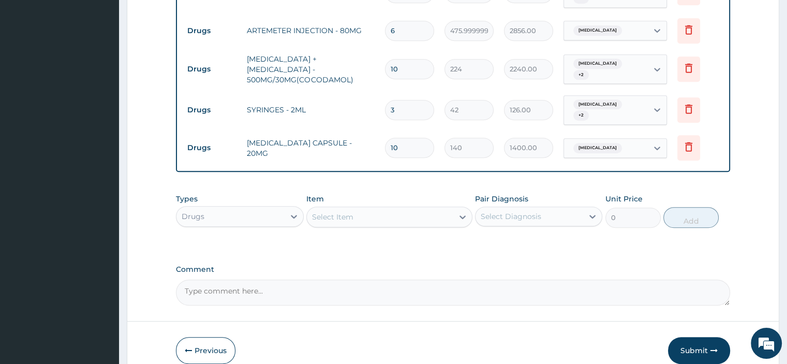
scroll to position [656, 0]
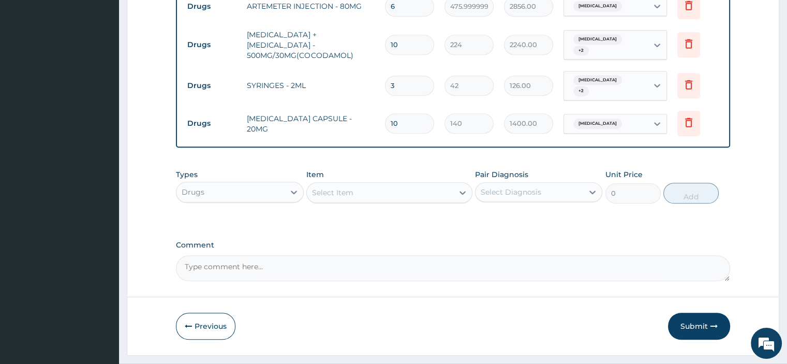
click at [366, 184] on div "Select Item" at bounding box center [380, 192] width 146 height 17
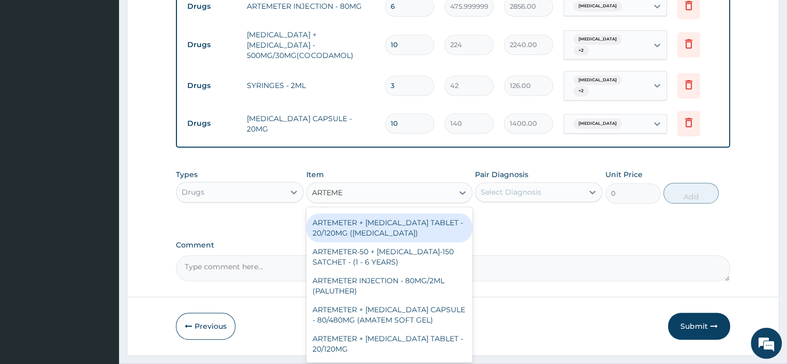
scroll to position [399, 0]
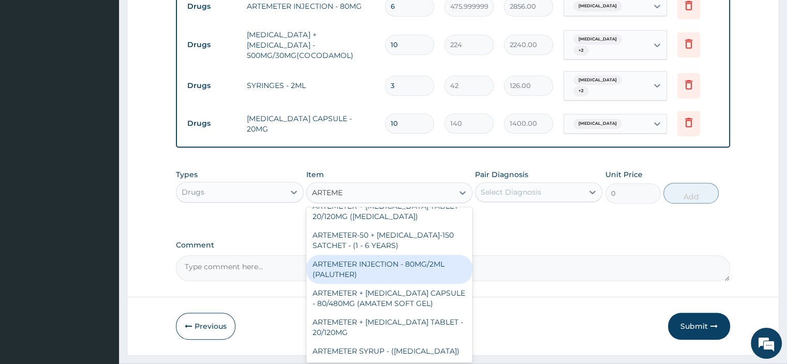
type input "ARTEME"
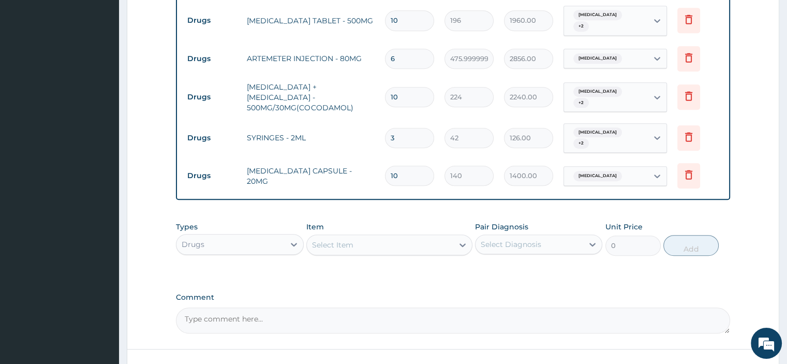
scroll to position [656, 0]
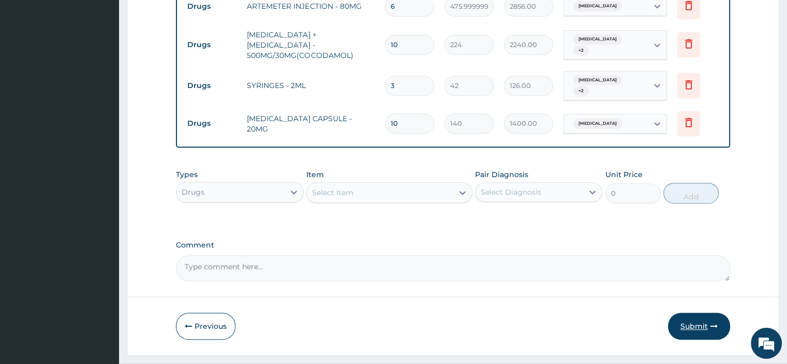
click at [686, 312] on button "Submit" at bounding box center [699, 325] width 62 height 27
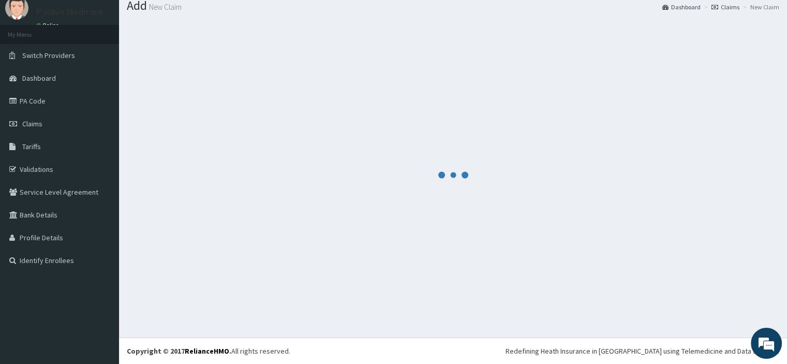
scroll to position [34, 0]
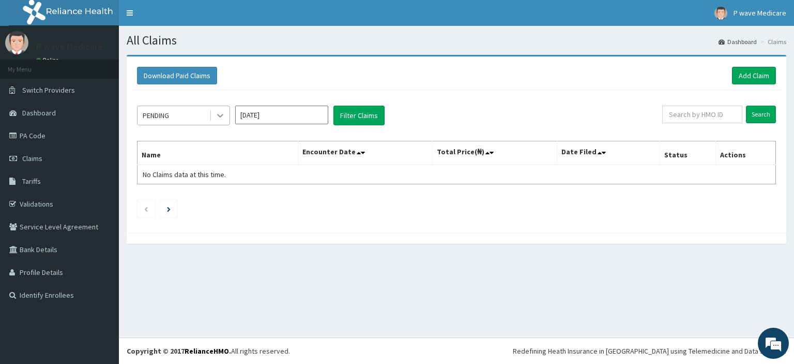
click at [219, 117] on icon at bounding box center [220, 115] width 10 height 10
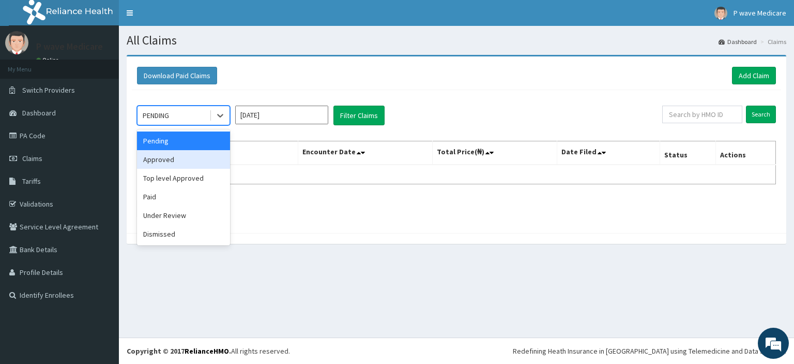
click at [204, 157] on div "Approved" at bounding box center [183, 159] width 93 height 19
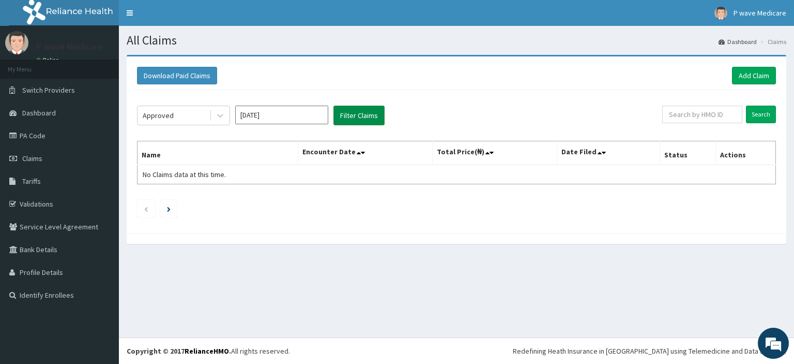
click at [347, 119] on button "Filter Claims" at bounding box center [359, 116] width 51 height 20
